Goal: Task Accomplishment & Management: Use online tool/utility

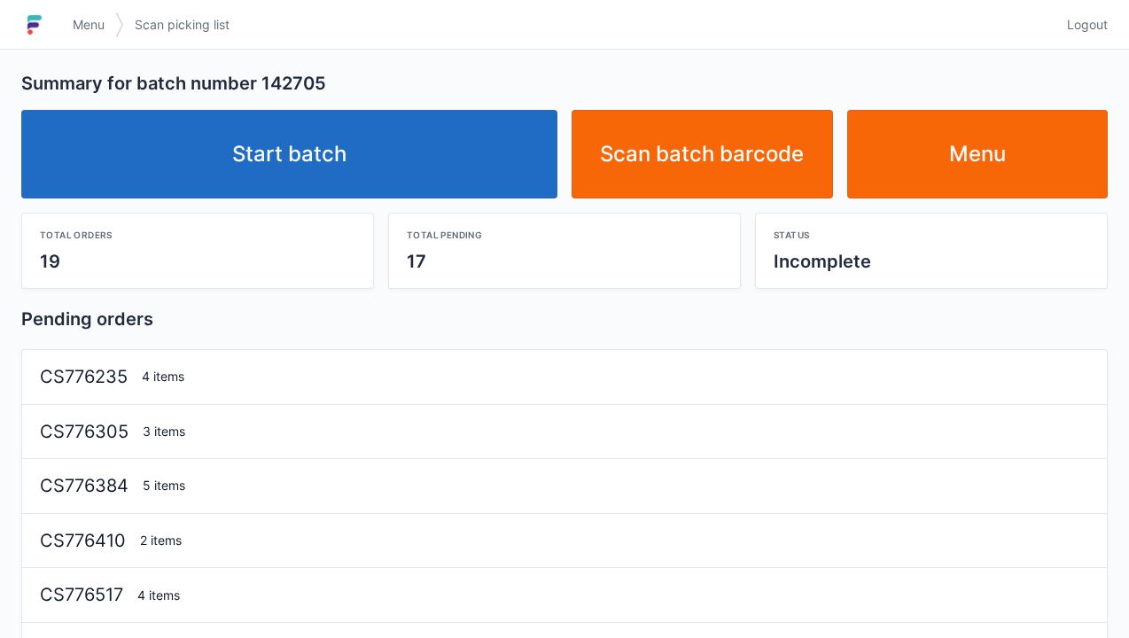
click at [329, 140] on link "Start batch" at bounding box center [289, 154] width 536 height 89
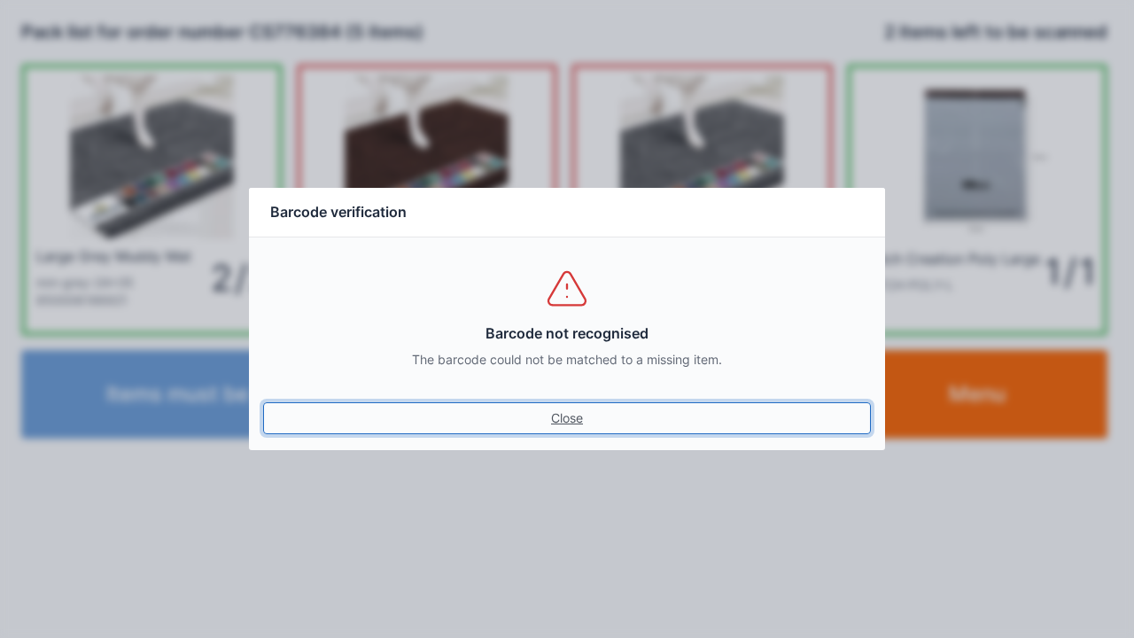
click at [571, 418] on link "Close" at bounding box center [567, 418] width 608 height 32
click at [558, 410] on link "Close" at bounding box center [567, 418] width 608 height 32
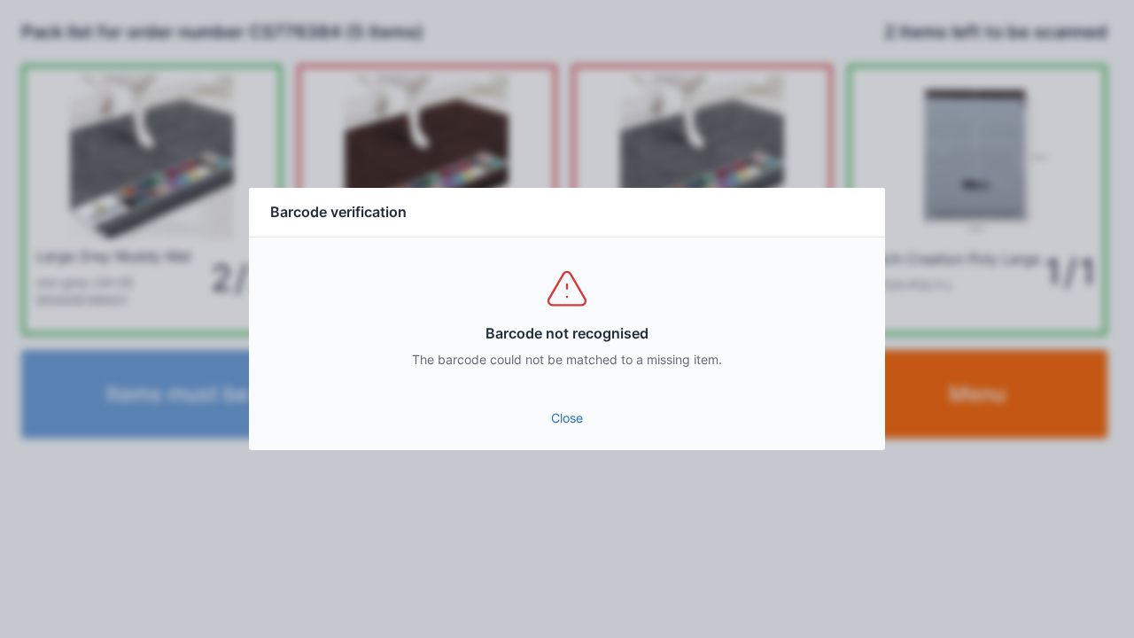
click at [561, 425] on link "Close" at bounding box center [567, 418] width 608 height 32
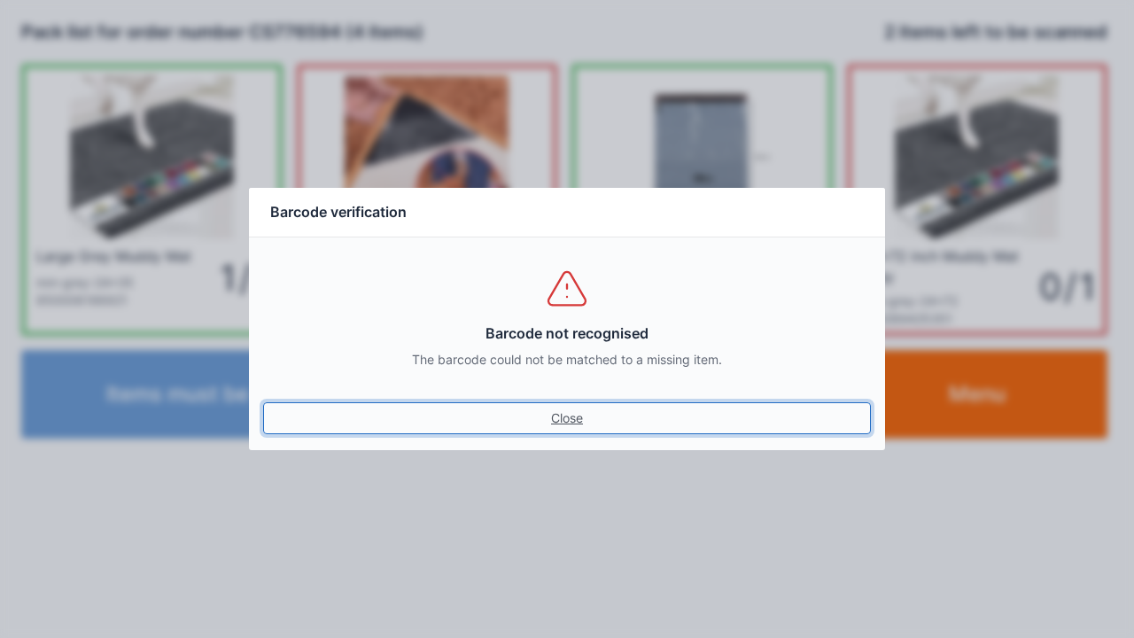
click at [577, 432] on link "Close" at bounding box center [567, 418] width 608 height 32
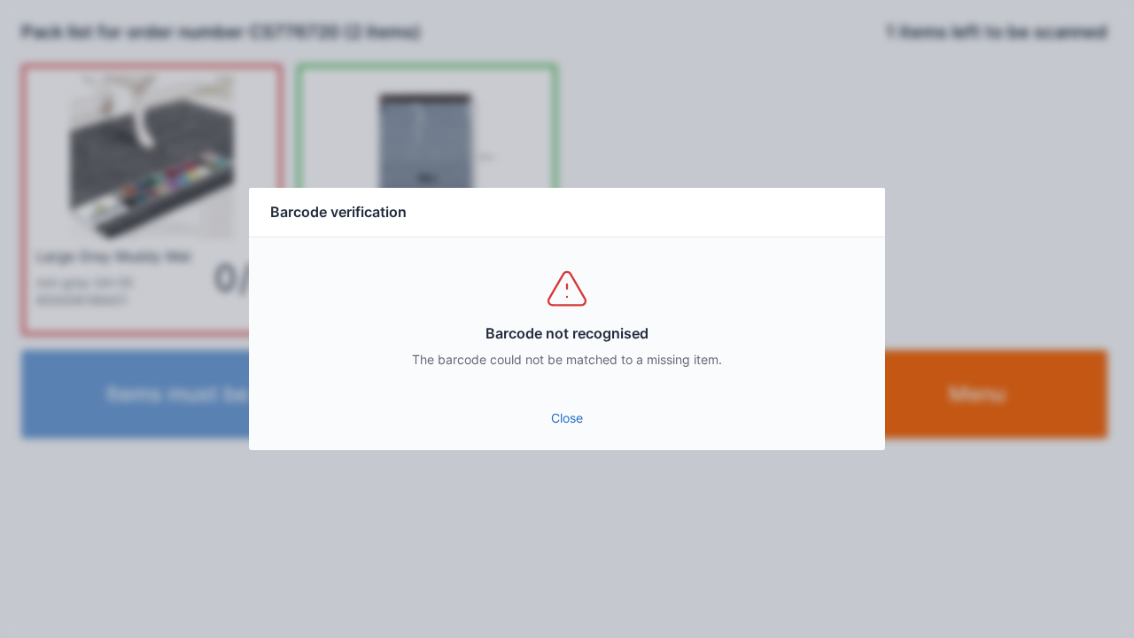
click at [571, 424] on link "Close" at bounding box center [567, 418] width 608 height 32
